Goal: Task Accomplishment & Management: Use online tool/utility

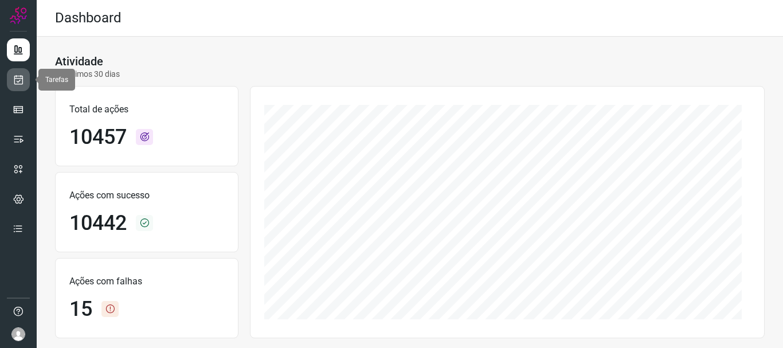
click at [23, 89] on link at bounding box center [18, 79] width 23 height 23
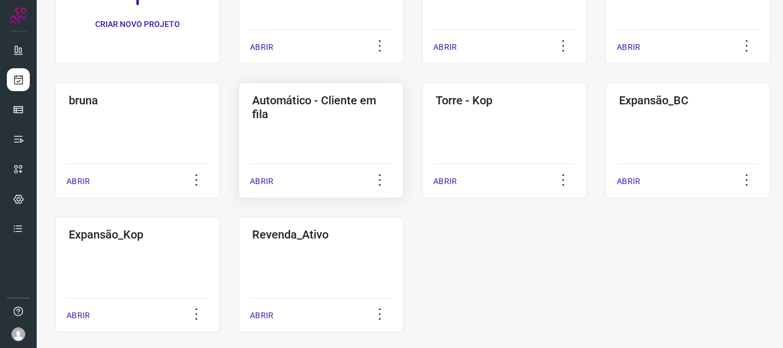
scroll to position [156, 0]
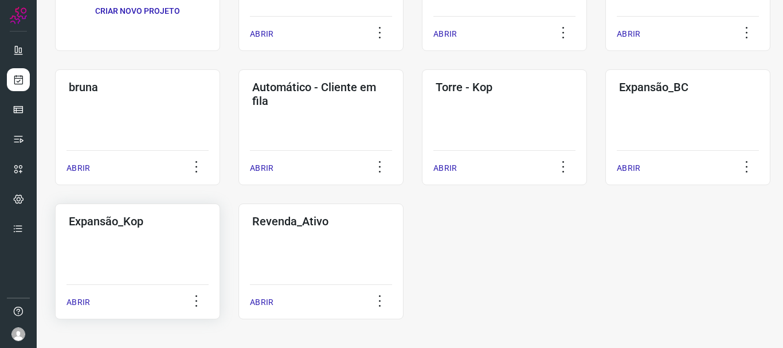
click at [84, 301] on p "ABRIR" at bounding box center [77, 302] width 23 height 12
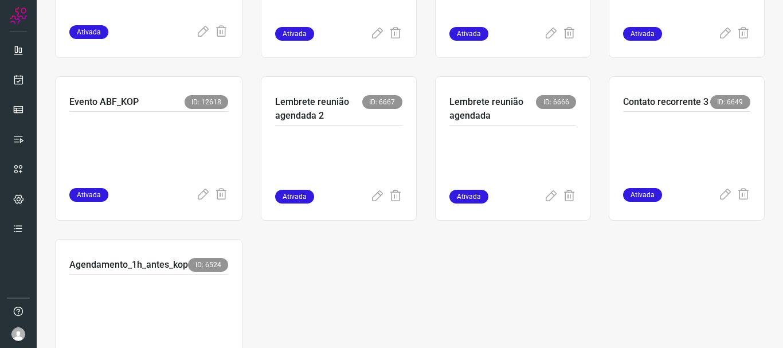
scroll to position [347, 0]
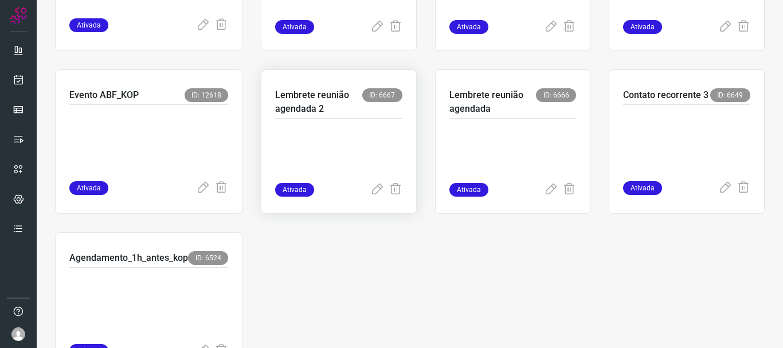
click at [326, 117] on div "Lembrete reunião agendada 2 ID: 6667" at bounding box center [338, 103] width 127 height 30
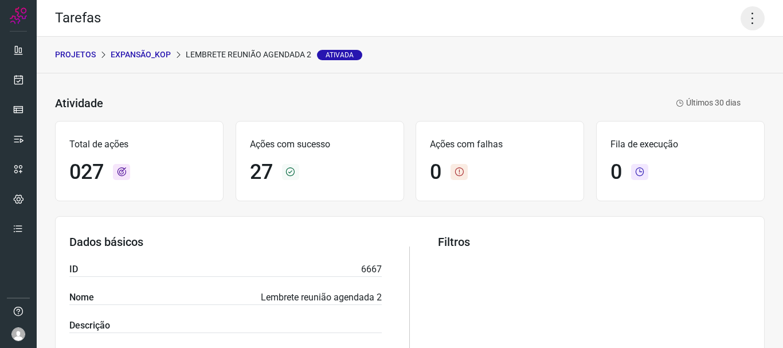
click at [747, 23] on icon at bounding box center [752, 18] width 24 height 24
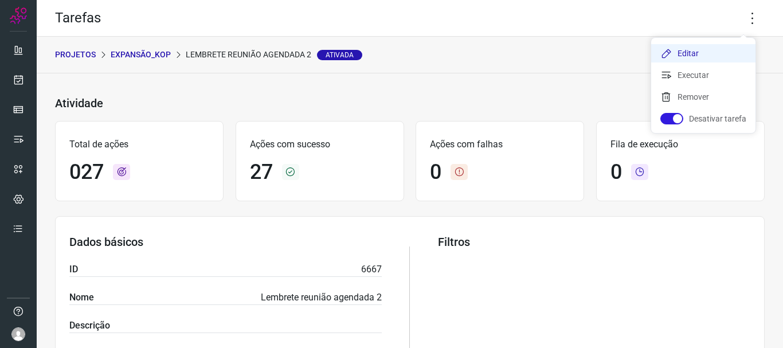
click at [712, 54] on li "Editar" at bounding box center [703, 53] width 104 height 18
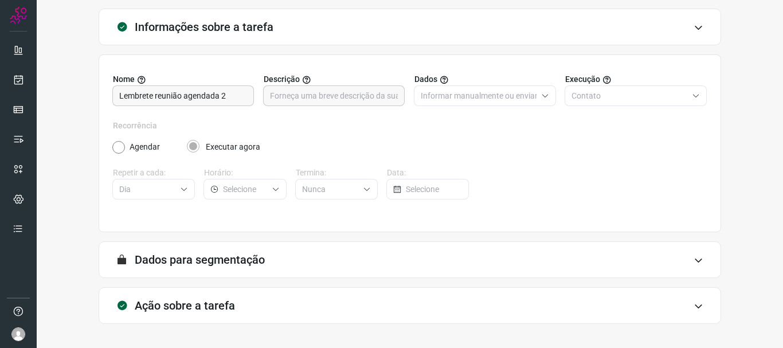
scroll to position [100, 0]
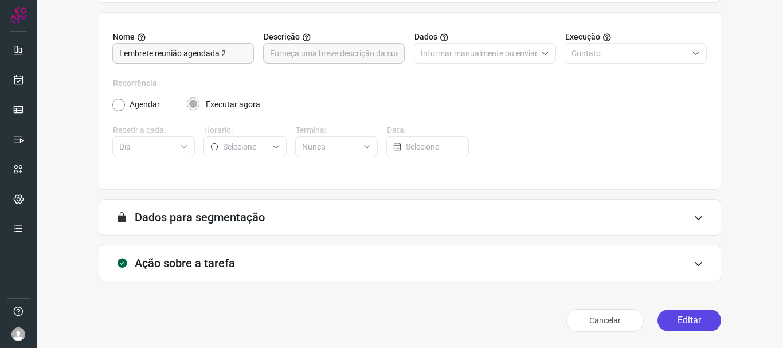
click at [680, 313] on button "Editar" at bounding box center [689, 320] width 64 height 22
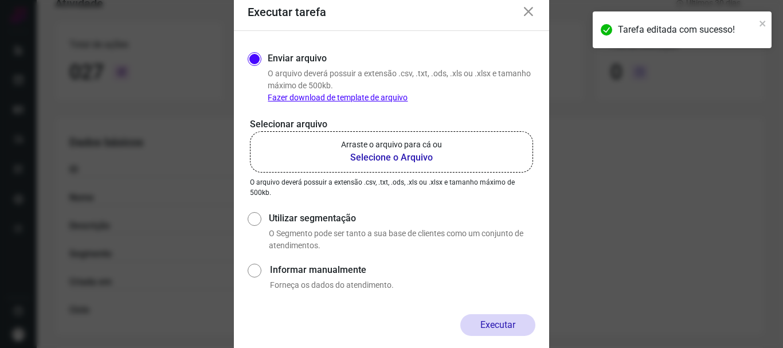
click at [398, 158] on b "Selecione o Arquivo" at bounding box center [391, 158] width 101 height 14
click at [0, 0] on input "Arraste o arquivo para cá ou Selecione o Arquivo" at bounding box center [0, 0] width 0 height 0
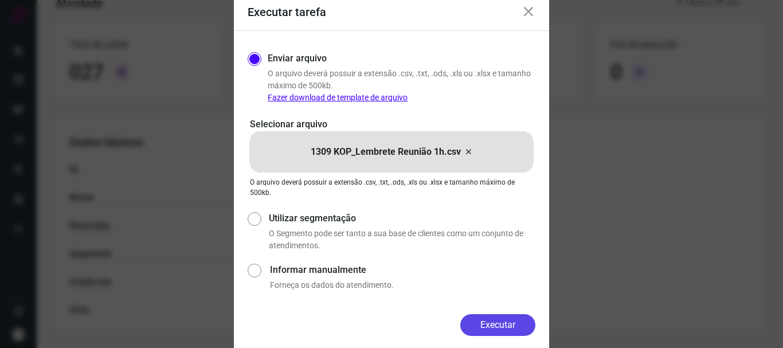
click at [500, 320] on button "Executar" at bounding box center [497, 325] width 75 height 22
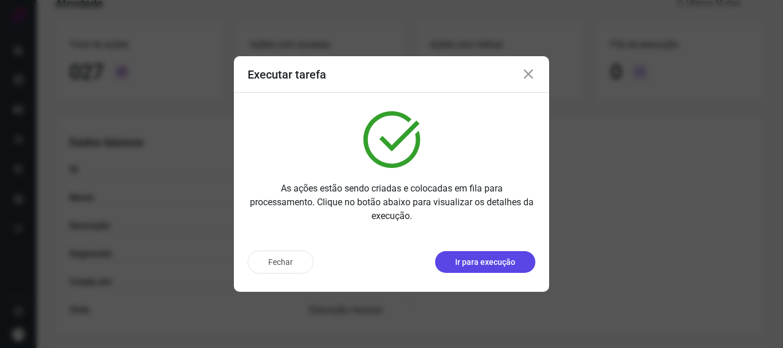
click at [473, 266] on p "Ir para execução" at bounding box center [485, 262] width 60 height 12
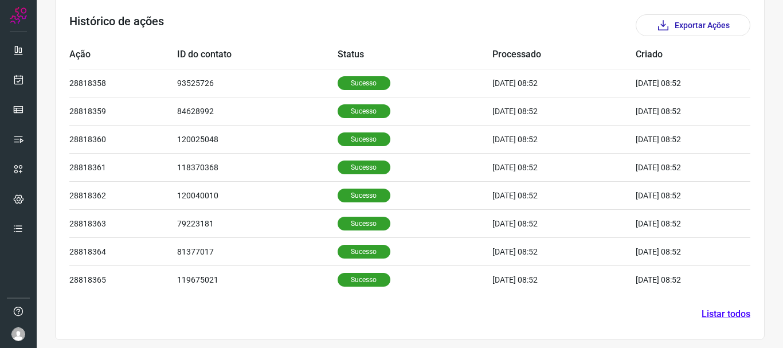
scroll to position [350, 0]
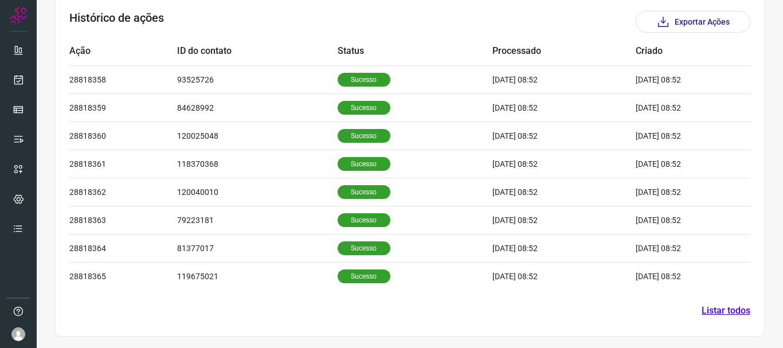
click at [701, 311] on link "Listar todos" at bounding box center [725, 311] width 49 height 14
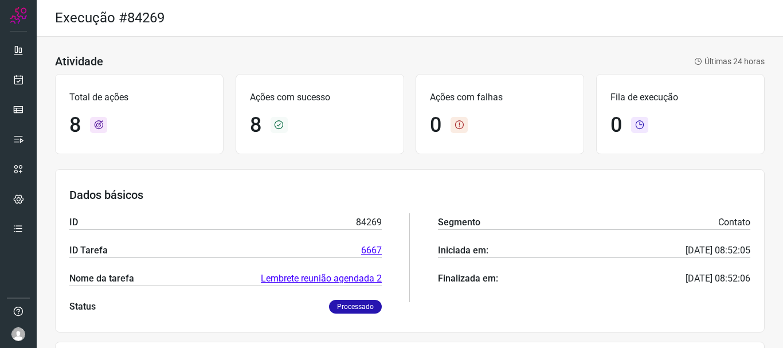
click at [308, 277] on link "Lembrete reunião agendada 2" at bounding box center [321, 279] width 121 height 14
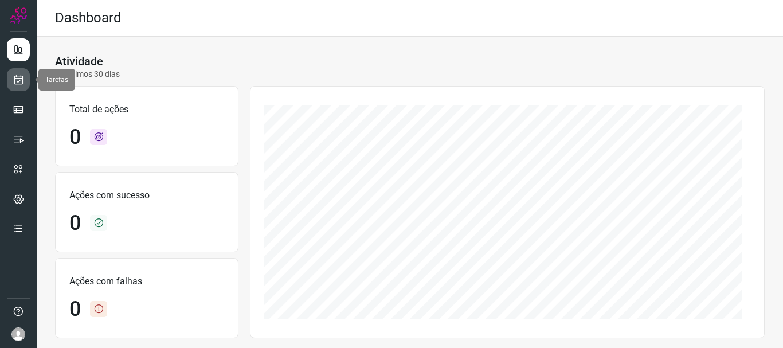
click at [22, 88] on link at bounding box center [18, 79] width 23 height 23
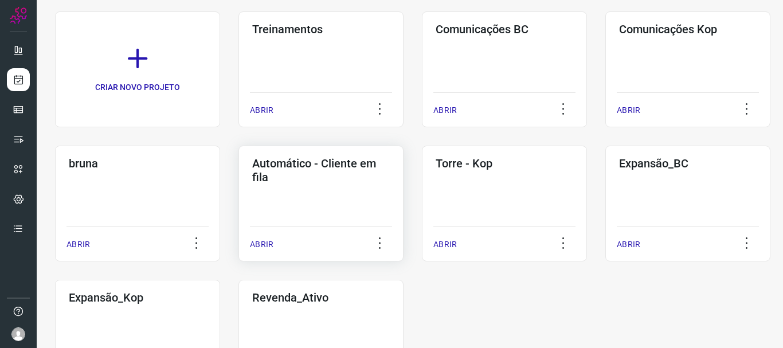
scroll to position [115, 0]
